Goal: Information Seeking & Learning: Learn about a topic

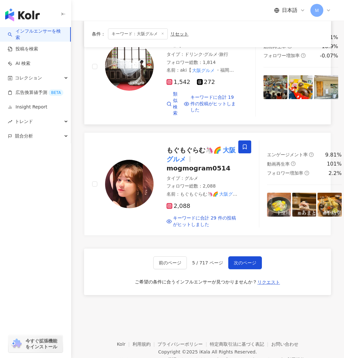
scroll to position [1336, 0]
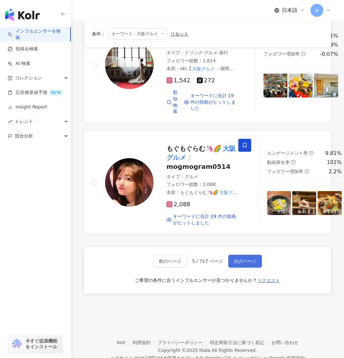
click at [254, 264] on span "次のページ" at bounding box center [245, 261] width 23 height 5
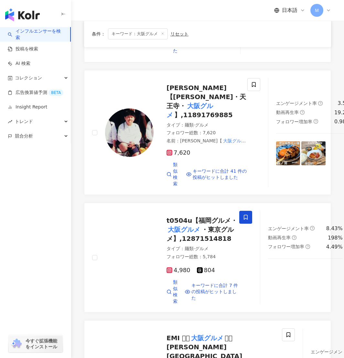
scroll to position [0, 0]
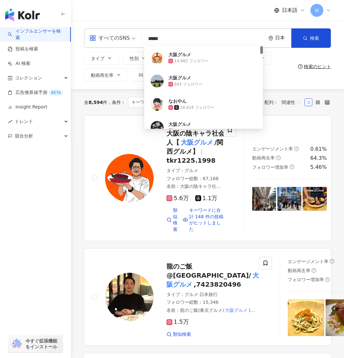
drag, startPoint x: 158, startPoint y: 38, endPoint x: 149, endPoint y: 39, distance: 9.4
click at [149, 39] on input "*****" at bounding box center [203, 39] width 118 height 12
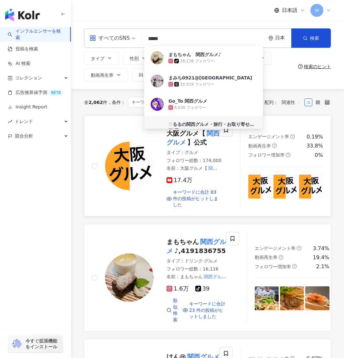
type input "*****"
click at [253, 209] on link "大阪グルメ【 関西グルメ 】公式 タイプ ： グルメ フォロワー総数 ： 174,000 名前 ： 大阪グルメ【 関西グルメ 】公式 プロファイル ： ■ 関…" at bounding box center [207, 166] width 247 height 101
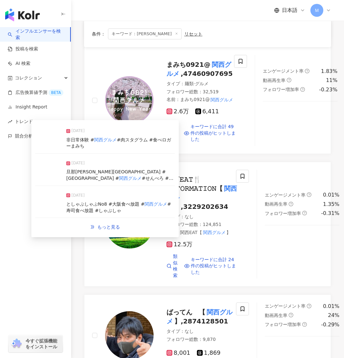
scroll to position [1207, 0]
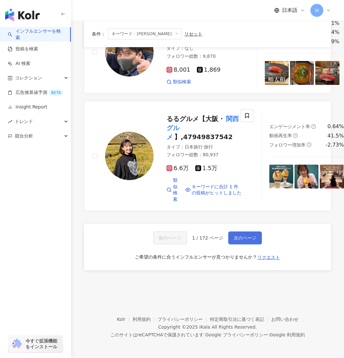
click at [246, 239] on span "次のページ" at bounding box center [245, 237] width 23 height 5
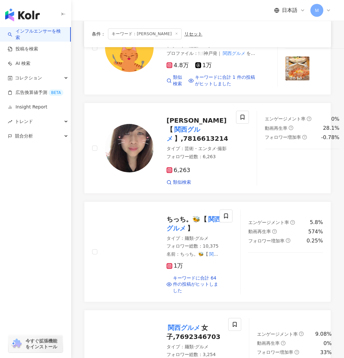
scroll to position [116, 0]
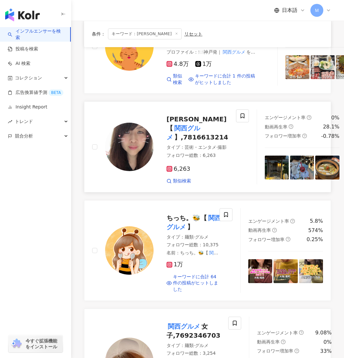
click at [137, 171] on img at bounding box center [129, 147] width 48 height 48
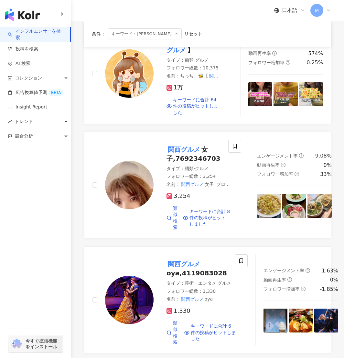
scroll to position [296, 0]
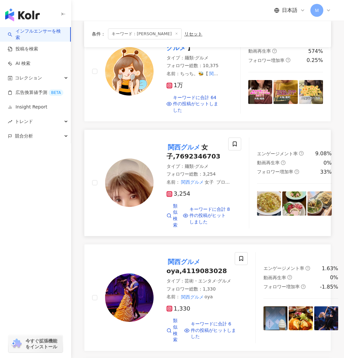
click at [135, 207] on img at bounding box center [129, 183] width 48 height 48
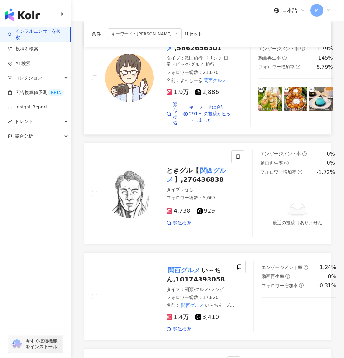
scroll to position [634, 0]
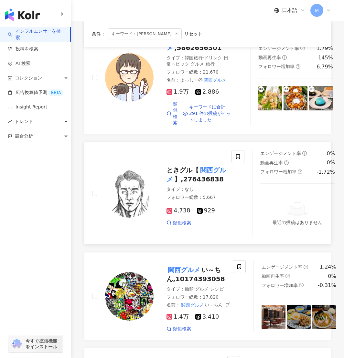
click at [147, 216] on img at bounding box center [129, 193] width 48 height 48
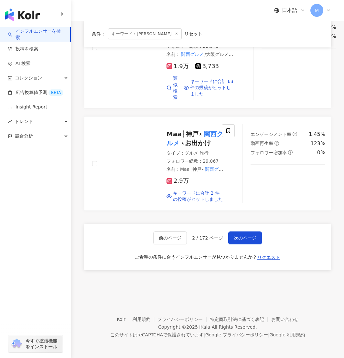
scroll to position [1265, 0]
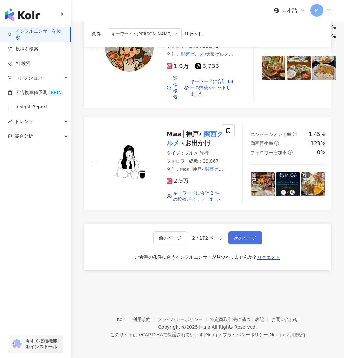
click at [249, 241] on span "次のページ" at bounding box center [245, 237] width 23 height 5
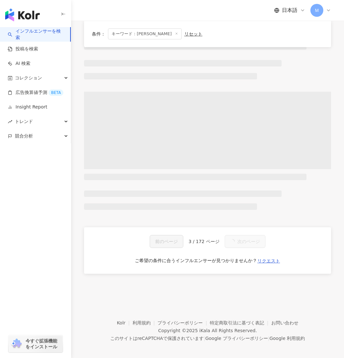
scroll to position [0, 0]
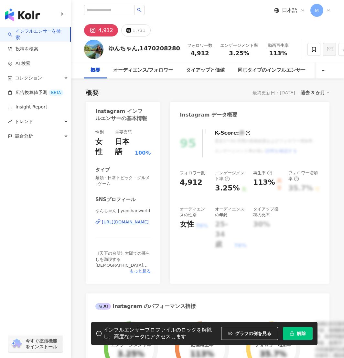
click at [114, 223] on div "https://www.instagram.com/yunchanworld/" at bounding box center [125, 222] width 47 height 6
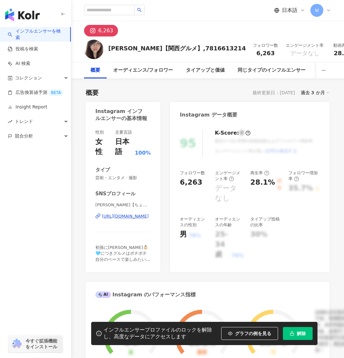
click at [129, 217] on div "https://www.instagram.com/h_k_lele_79/" at bounding box center [125, 217] width 47 height 6
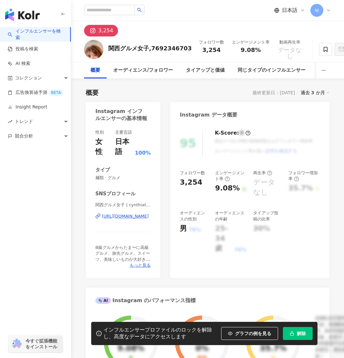
click at [110, 215] on div "https://www.instagram.com/cynthiathemoon/" at bounding box center [125, 217] width 47 height 6
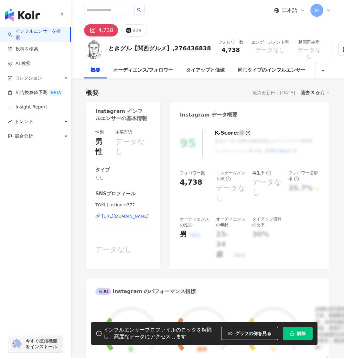
click at [119, 215] on div "[URL][DOMAIN_NAME]" at bounding box center [125, 217] width 47 height 6
